Goal: Task Accomplishment & Management: Complete application form

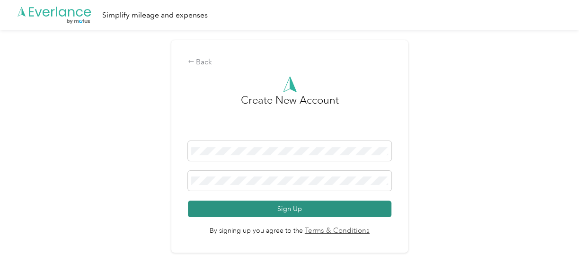
click at [259, 212] on button "Sign Up" at bounding box center [290, 209] width 204 height 17
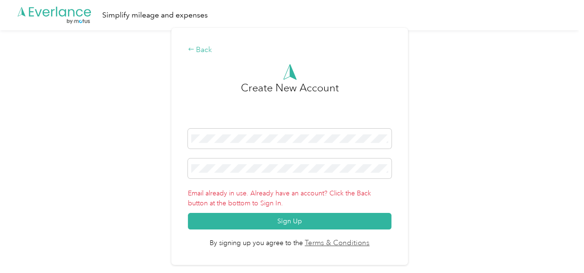
click at [203, 47] on div "Back" at bounding box center [290, 49] width 204 height 11
